Goal: Task Accomplishment & Management: Complete application form

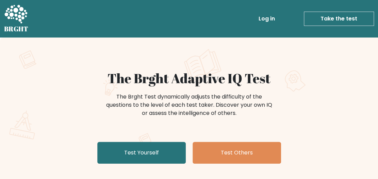
scroll to position [68, 0]
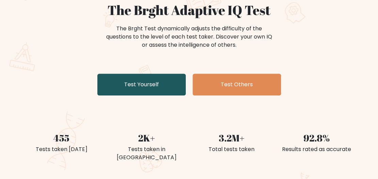
click at [158, 85] on link "Test Yourself" at bounding box center [141, 85] width 88 height 22
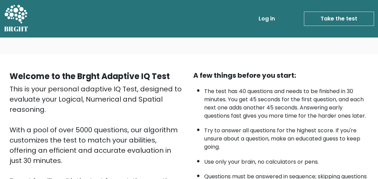
scroll to position [136, 0]
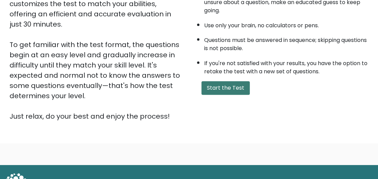
click at [212, 87] on button "Start the Test" at bounding box center [226, 88] width 48 height 14
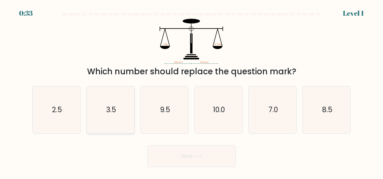
click at [121, 101] on icon "3.5" at bounding box center [110, 109] width 47 height 47
click at [192, 91] on input "b. 3.5" at bounding box center [192, 91] width 0 height 2
radio input "true"
click at [207, 157] on button "Next" at bounding box center [191, 156] width 88 height 22
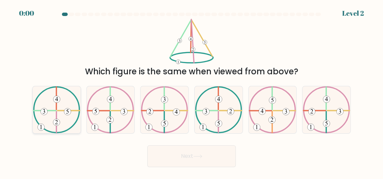
click at [46, 111] on 369 at bounding box center [44, 111] width 7 height 7
click at [192, 91] on input "a." at bounding box center [192, 91] width 0 height 2
radio input "true"
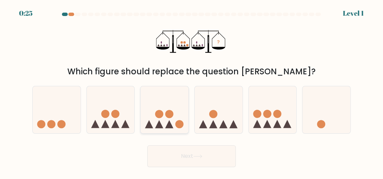
click at [171, 120] on icon at bounding box center [165, 110] width 48 height 40
click at [192, 91] on input "c." at bounding box center [192, 91] width 0 height 2
radio input "true"
click at [187, 157] on button "Next" at bounding box center [191, 156] width 88 height 22
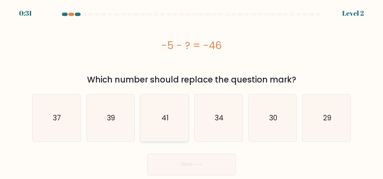
click at [163, 119] on text "41" at bounding box center [165, 118] width 7 height 10
click at [192, 91] on input "c. 41" at bounding box center [192, 91] width 0 height 2
radio input "true"
click at [180, 158] on button "Next" at bounding box center [191, 164] width 88 height 22
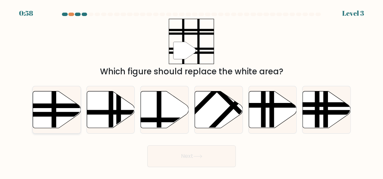
click at [53, 114] on line at bounding box center [71, 114] width 97 height 0
click at [192, 91] on input "a." at bounding box center [192, 91] width 0 height 2
radio input "true"
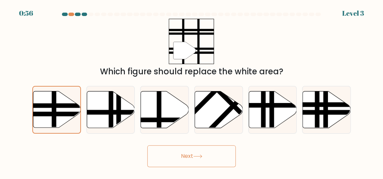
click at [185, 161] on button "Next" at bounding box center [191, 156] width 88 height 22
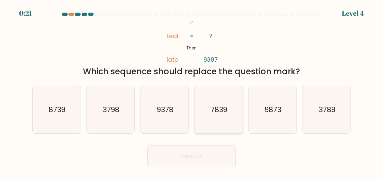
click at [222, 115] on icon "7839" at bounding box center [218, 109] width 47 height 47
click at [192, 91] on input "d. 7839" at bounding box center [192, 91] width 0 height 2
radio input "true"
click at [191, 150] on button "Next" at bounding box center [191, 156] width 88 height 22
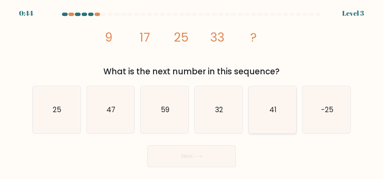
click at [256, 119] on icon "41" at bounding box center [272, 109] width 47 height 47
click at [192, 91] on input "e. 41" at bounding box center [192, 91] width 0 height 2
radio input "true"
click at [199, 161] on button "Next" at bounding box center [191, 156] width 88 height 22
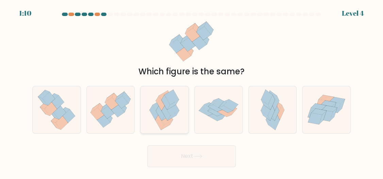
click at [171, 116] on icon at bounding box center [174, 115] width 12 height 10
click at [192, 91] on input "c." at bounding box center [192, 91] width 0 height 2
radio input "true"
click at [178, 156] on button "Next" at bounding box center [191, 156] width 88 height 22
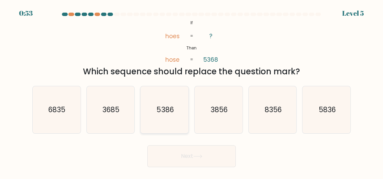
click at [169, 115] on icon "5386" at bounding box center [164, 109] width 47 height 47
click at [192, 91] on input "c. 5386" at bounding box center [192, 91] width 0 height 2
radio input "true"
click at [197, 152] on button "Next" at bounding box center [191, 156] width 88 height 22
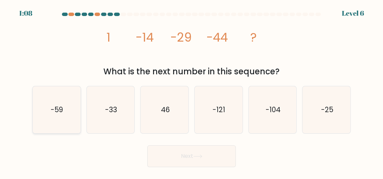
click at [58, 109] on text "-59" at bounding box center [57, 109] width 12 height 10
click at [192, 91] on input "a. -59" at bounding box center [192, 91] width 0 height 2
radio input "true"
click at [169, 157] on button "Next" at bounding box center [191, 156] width 88 height 22
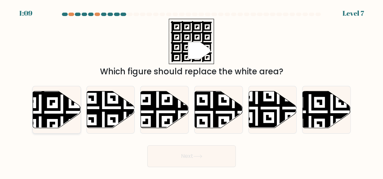
click at [55, 116] on icon at bounding box center [40, 90] width 87 height 87
click at [192, 91] on input "a." at bounding box center [192, 91] width 0 height 2
radio input "true"
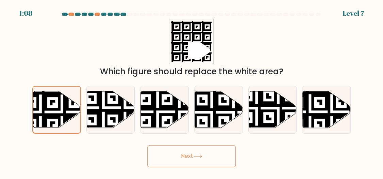
click at [164, 156] on button "Next" at bounding box center [191, 156] width 88 height 22
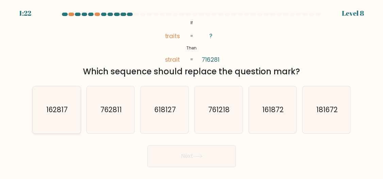
click at [53, 106] on text "162817" at bounding box center [56, 109] width 21 height 10
click at [192, 91] on input "a. 162817" at bounding box center [192, 91] width 0 height 2
radio input "true"
click at [161, 151] on button "Next" at bounding box center [191, 156] width 88 height 22
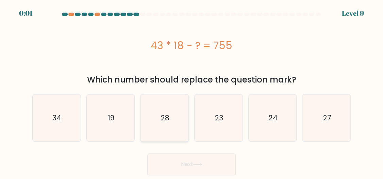
click at [157, 120] on icon "28" at bounding box center [164, 117] width 47 height 47
click at [192, 91] on input "c. 28" at bounding box center [192, 91] width 0 height 2
radio input "true"
click at [178, 160] on button "Next" at bounding box center [191, 164] width 88 height 22
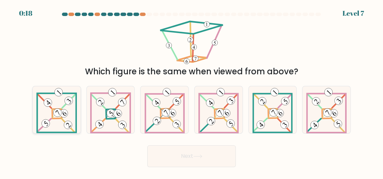
click at [59, 120] on icon at bounding box center [56, 109] width 41 height 47
click at [192, 91] on input "a." at bounding box center [192, 91] width 0 height 2
radio input "true"
click at [182, 158] on button "Next" at bounding box center [191, 156] width 88 height 22
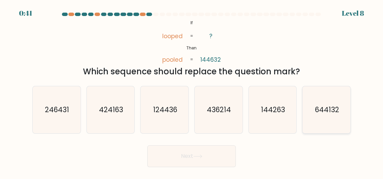
click at [313, 106] on icon "644132" at bounding box center [326, 109] width 47 height 47
click at [192, 91] on input "f. 644132" at bounding box center [192, 91] width 0 height 2
radio input "true"
click at [209, 152] on button "Next" at bounding box center [191, 156] width 88 height 22
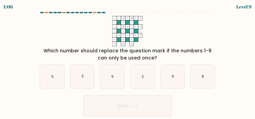
drag, startPoint x: 348, startPoint y: 0, endPoint x: 94, endPoint y: 34, distance: 256.5
click at [94, 34] on icon "... - 3 + 8 7 - + - ... - 6 + 1 -1 - - - ... + ? - 7 = 7 = = = = -7 0 0 =" at bounding box center [127, 31] width 178 height 30
click at [168, 81] on icon "6" at bounding box center [173, 77] width 24 height 24
click at [128, 61] on input "e. 6" at bounding box center [128, 61] width 0 height 2
radio input "true"
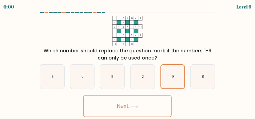
click at [148, 104] on button "Next" at bounding box center [127, 106] width 88 height 22
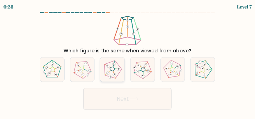
click at [116, 73] on icon at bounding box center [112, 69] width 19 height 19
click at [128, 61] on input "c." at bounding box center [128, 61] width 0 height 2
radio input "true"
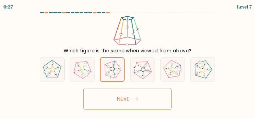
click at [119, 96] on button "Next" at bounding box center [127, 99] width 88 height 22
